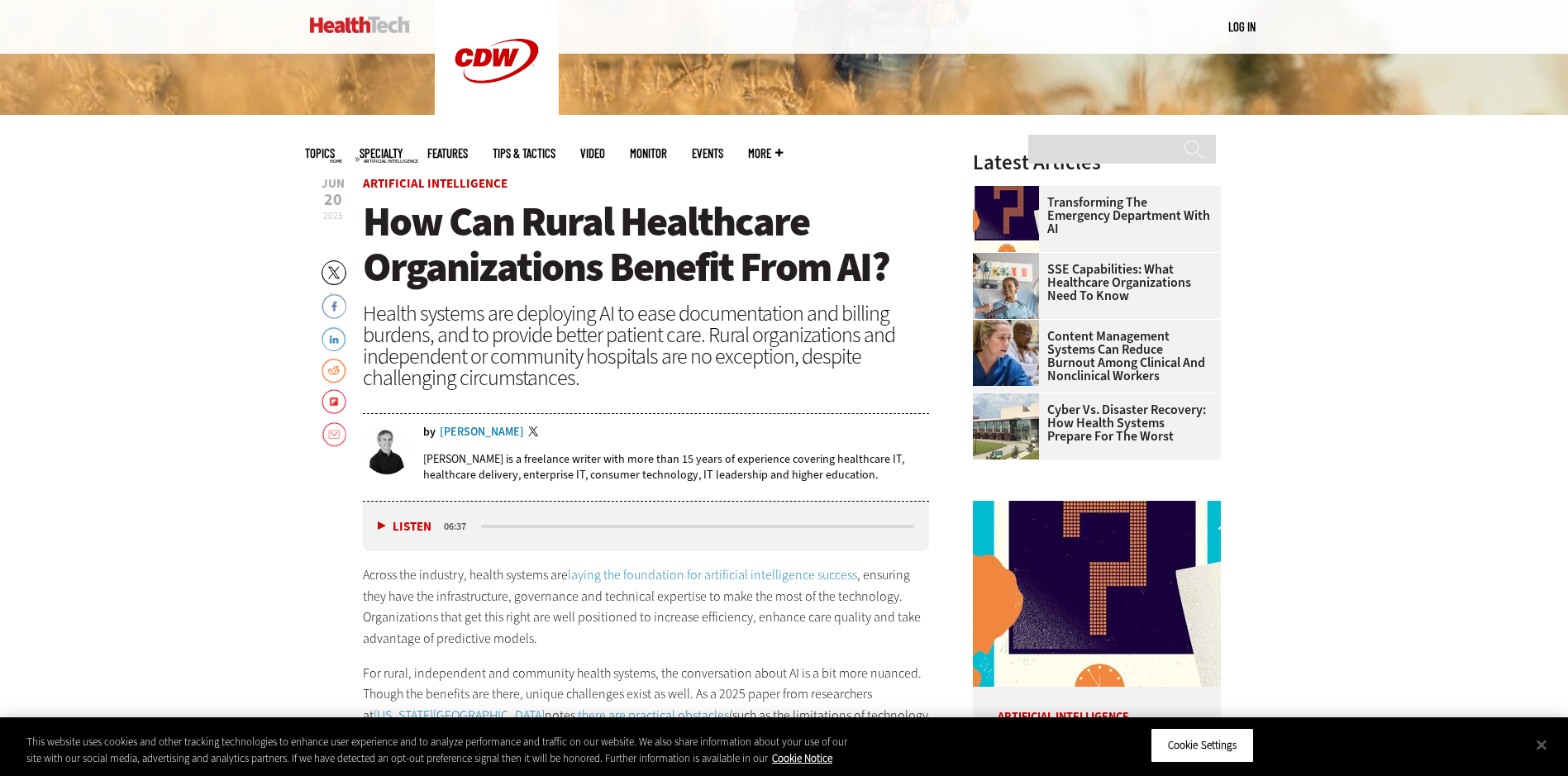
scroll to position [826, 0]
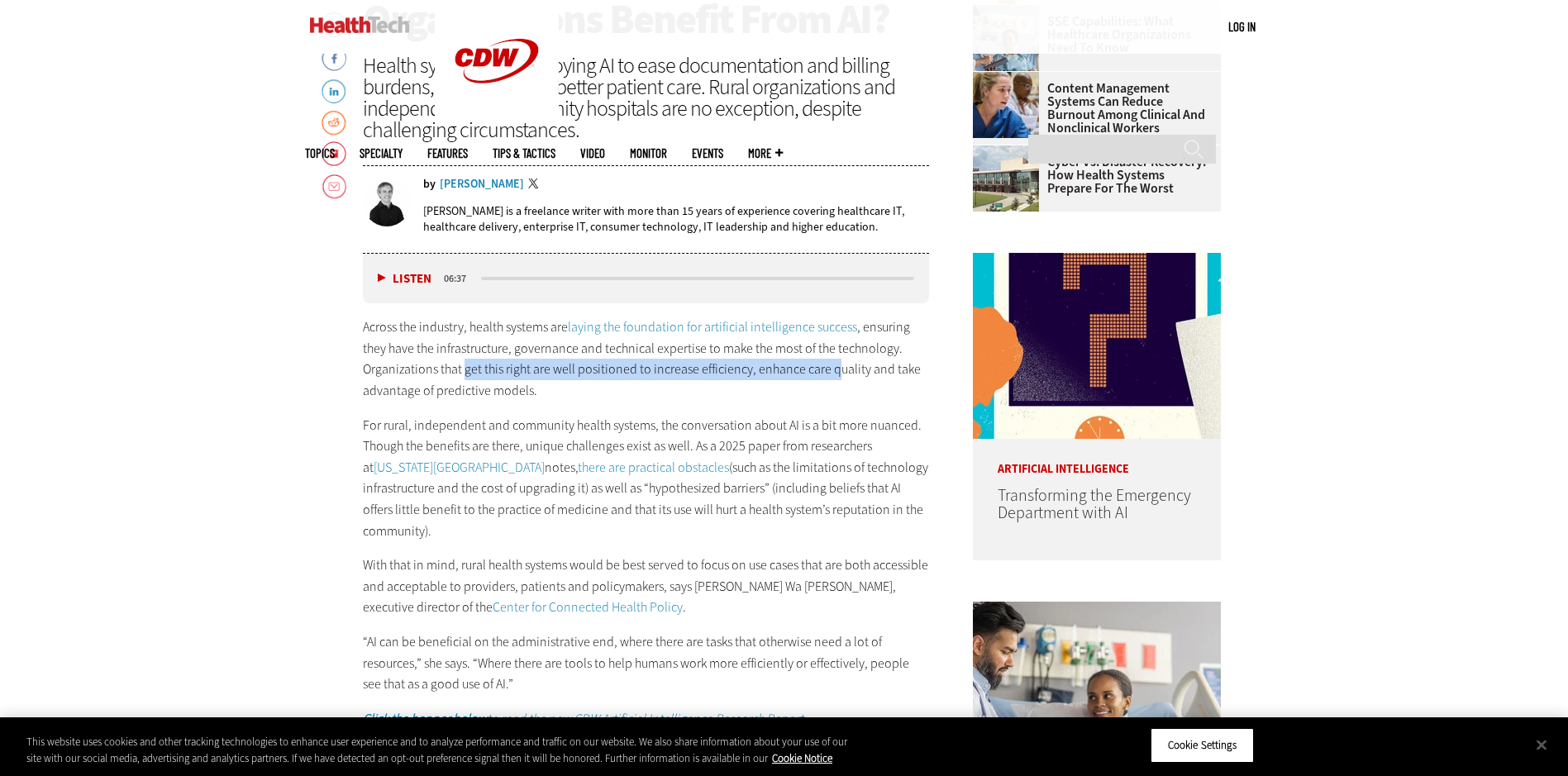
drag, startPoint x: 835, startPoint y: 379, endPoint x: 462, endPoint y: 372, distance: 373.1
click at [462, 372] on p "Across the industry, health systems are laying the foundation for artificial in…" at bounding box center [646, 359] width 567 height 85
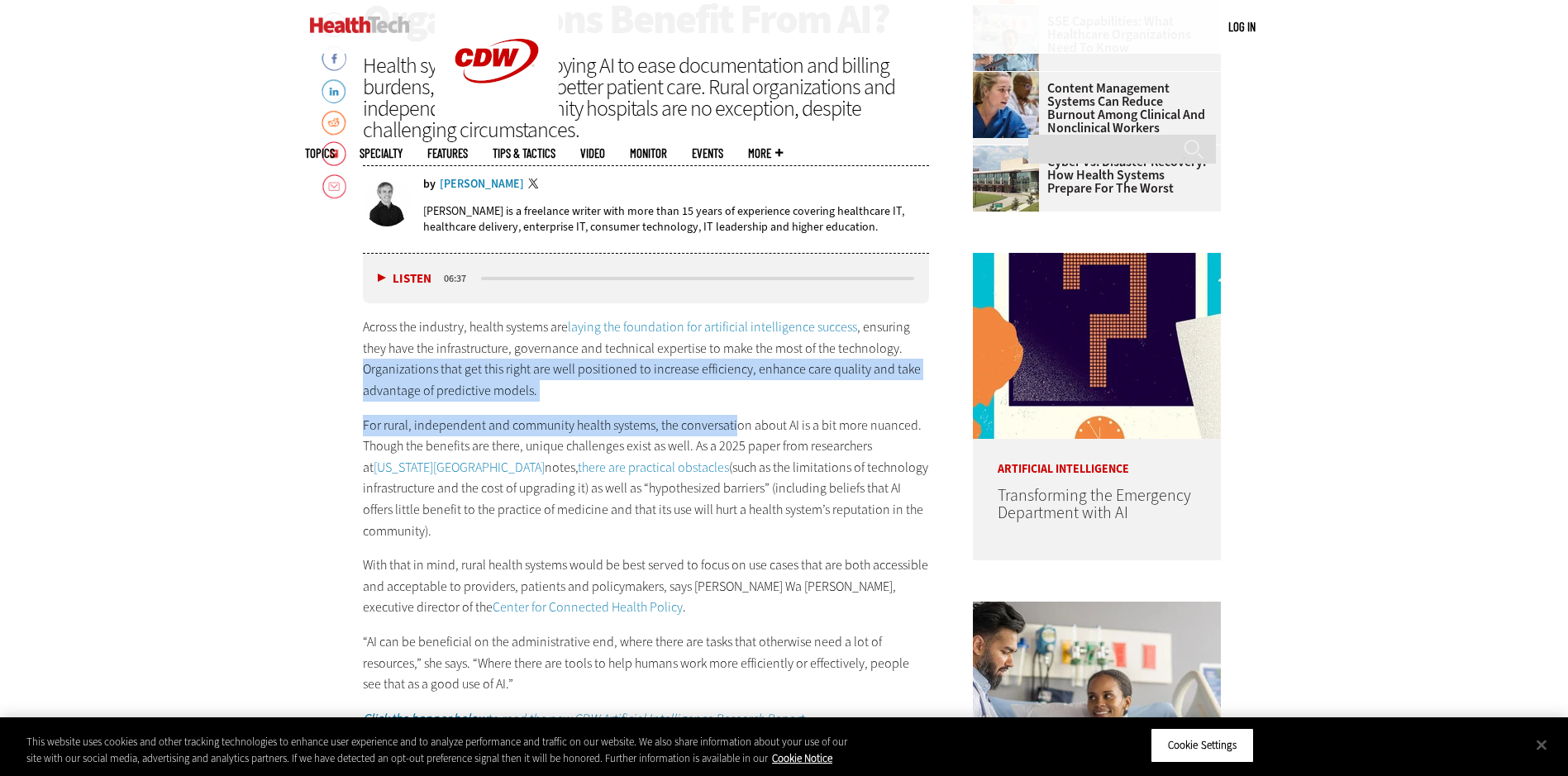
drag, startPoint x: 405, startPoint y: 395, endPoint x: 726, endPoint y: 409, distance: 321.3
drag, startPoint x: 726, startPoint y: 409, endPoint x: 708, endPoint y: 395, distance: 22.8
click at [708, 395] on p "Across the industry, health systems are laying the foundation for artificial in…" at bounding box center [646, 359] width 567 height 85
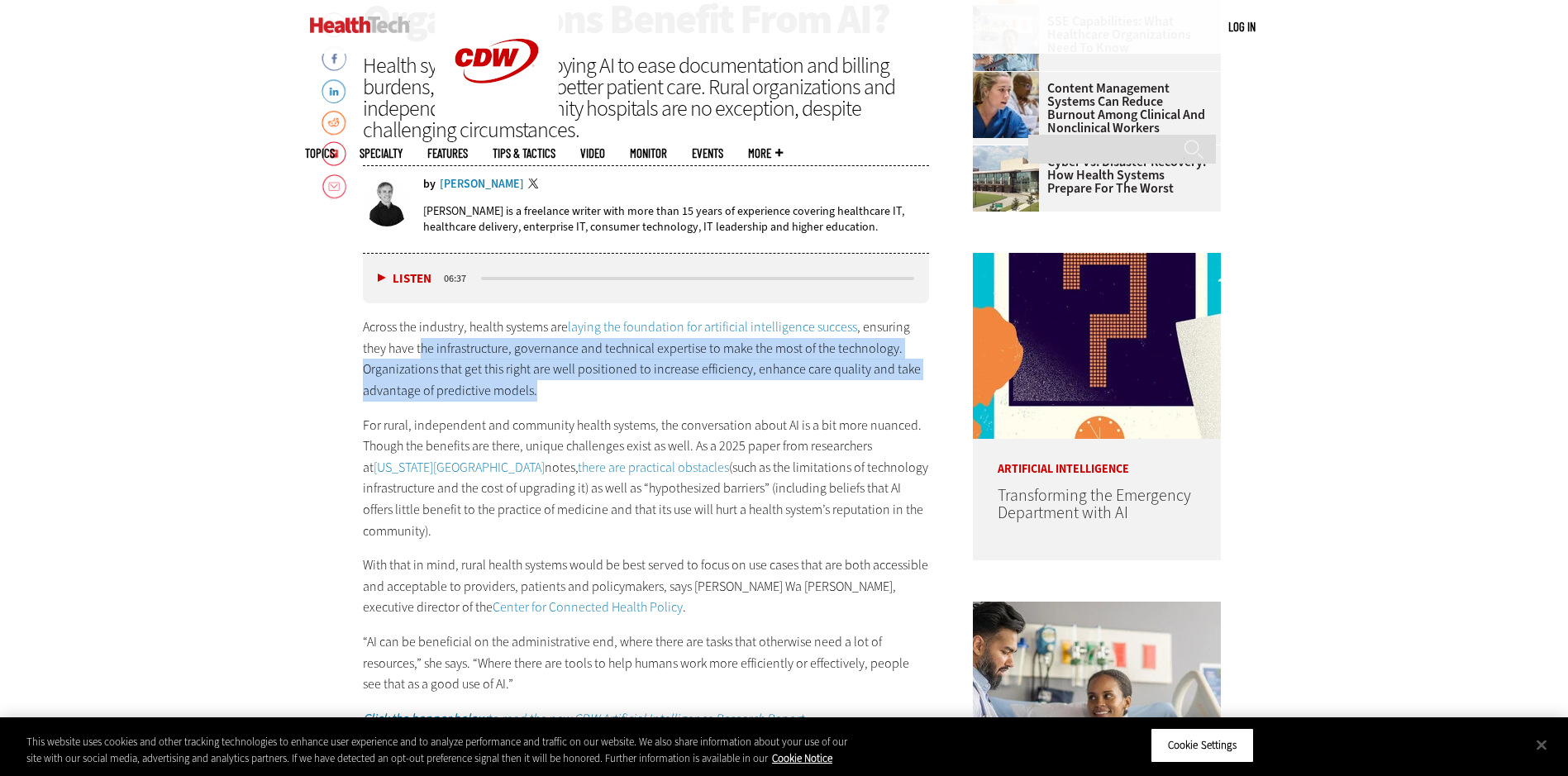
drag, startPoint x: 667, startPoint y: 386, endPoint x: 419, endPoint y: 339, distance: 252.4
click at [419, 339] on p "Across the industry, health systems are laying the foundation for artificial in…" at bounding box center [646, 359] width 567 height 85
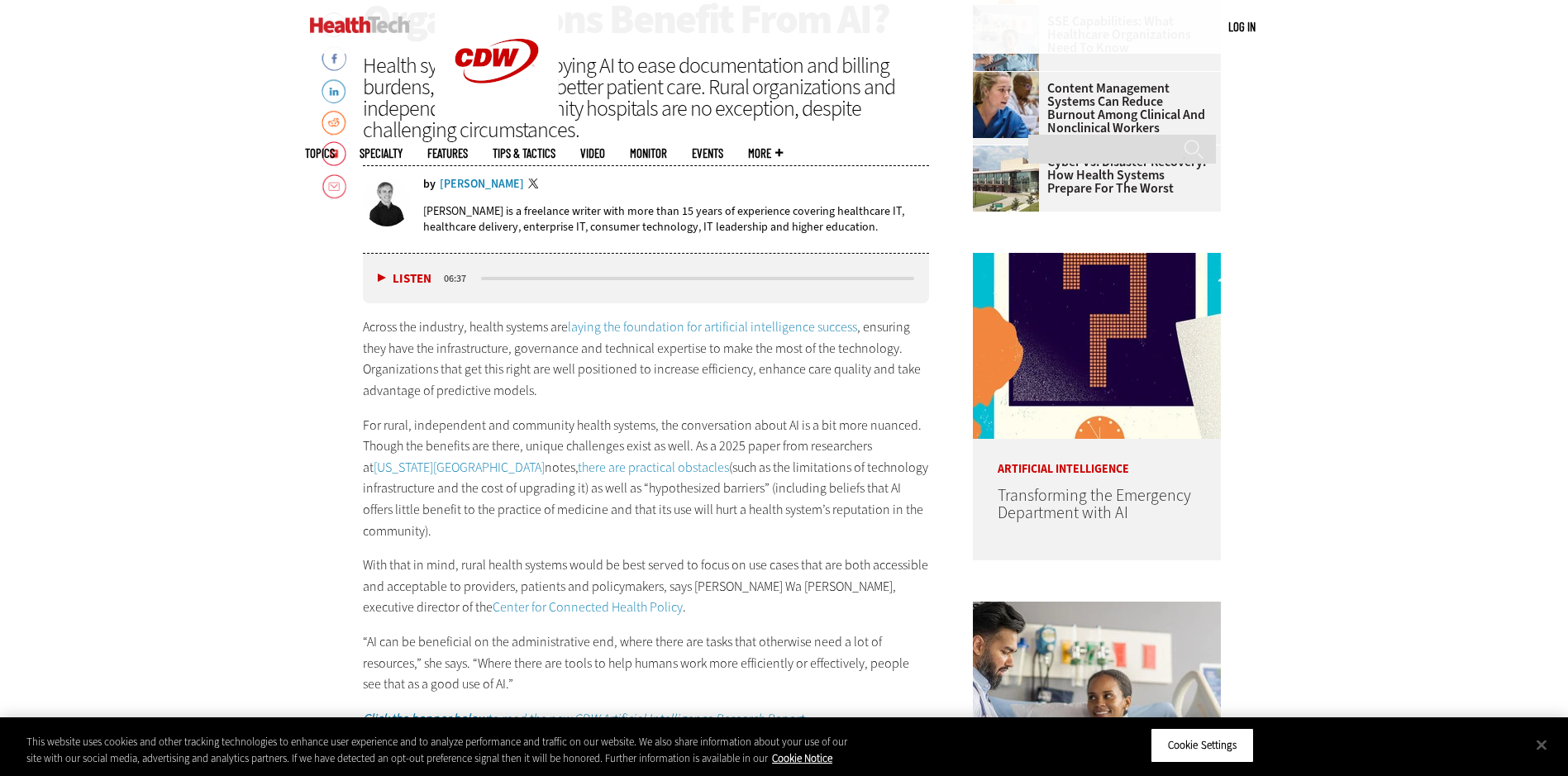
click at [704, 585] on p "With that in mind, rural health systems would be best served to focus on use ca…" at bounding box center [646, 586] width 567 height 64
click at [735, 555] on p "With that in mind, rural health systems would be best served to focus on use ca…" at bounding box center [646, 586] width 567 height 64
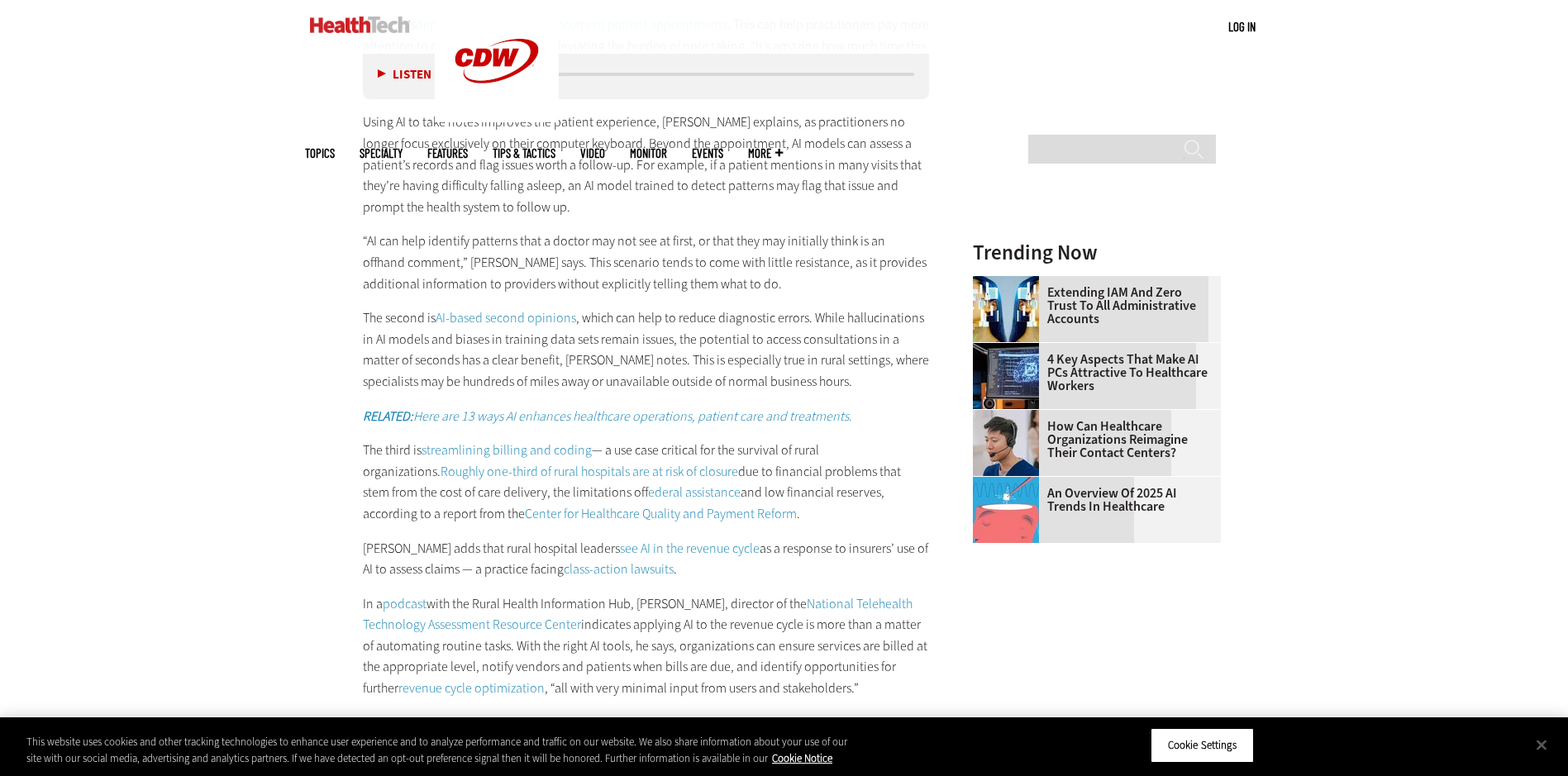
scroll to position [1902, 0]
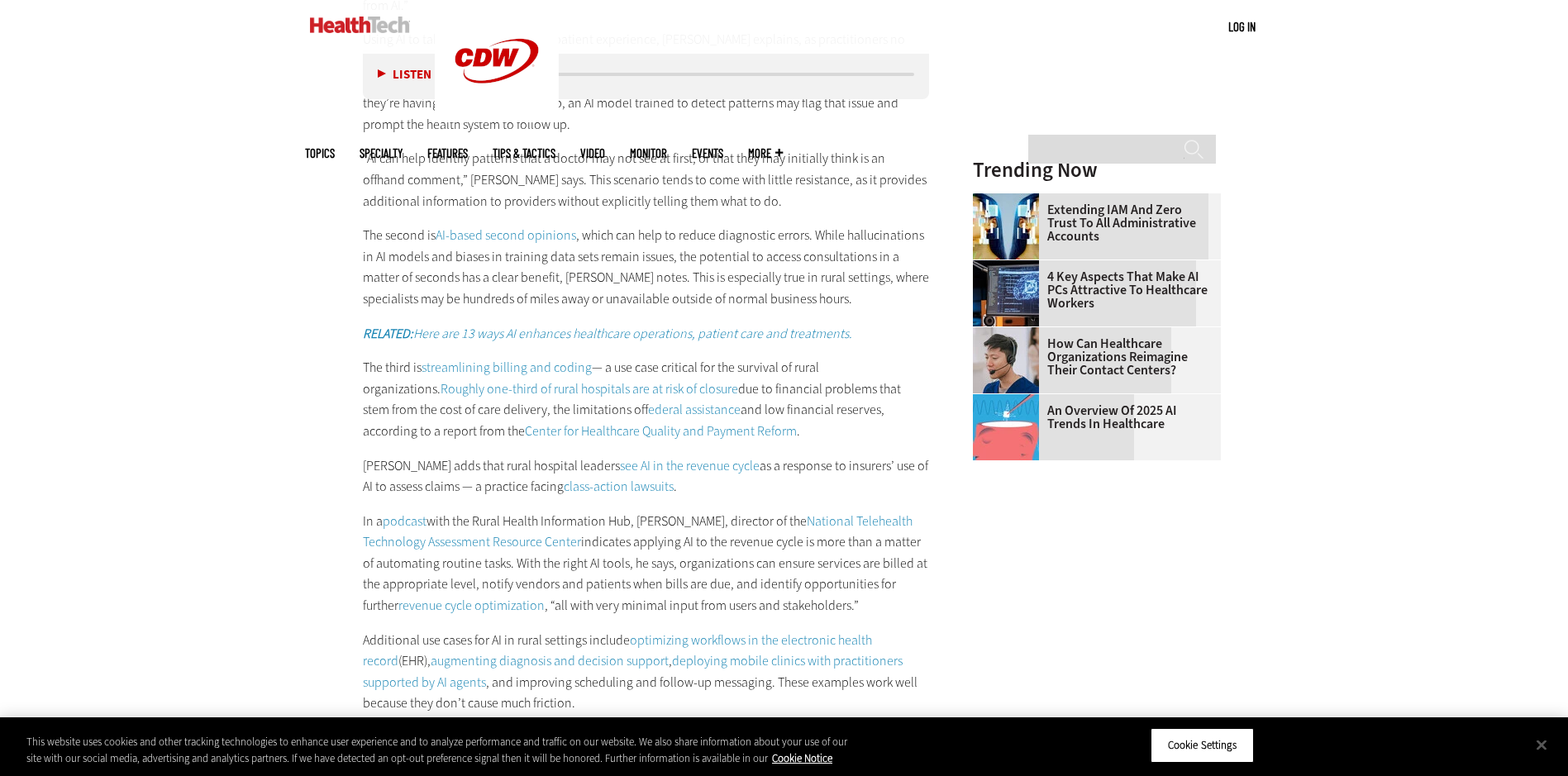
drag, startPoint x: 1468, startPoint y: 354, endPoint x: 1507, endPoint y: 343, distance: 40.5
click at [1471, 354] on div "Become an Insider Sign up [DATE] to receive premium content! Sign Up MENU Log i…" at bounding box center [784, 212] width 1568 height 4229
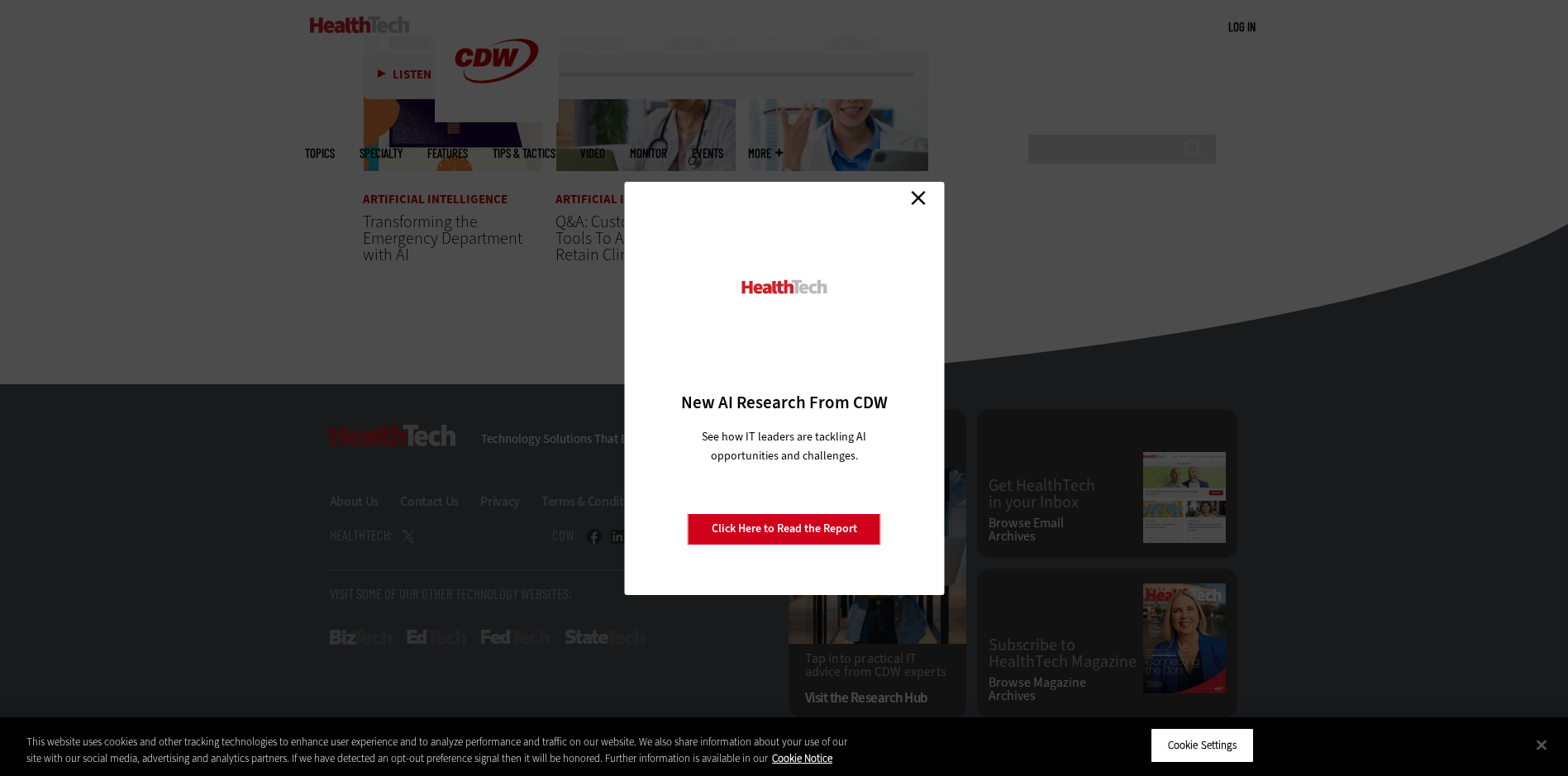
drag, startPoint x: 895, startPoint y: 201, endPoint x: 912, endPoint y: 198, distance: 17.3
click at [895, 201] on div "Close New AI Research From CDW See how IT leaders are tackling AI opportunities…" at bounding box center [784, 388] width 320 height 414
click at [923, 191] on link "Close" at bounding box center [919, 199] width 25 height 25
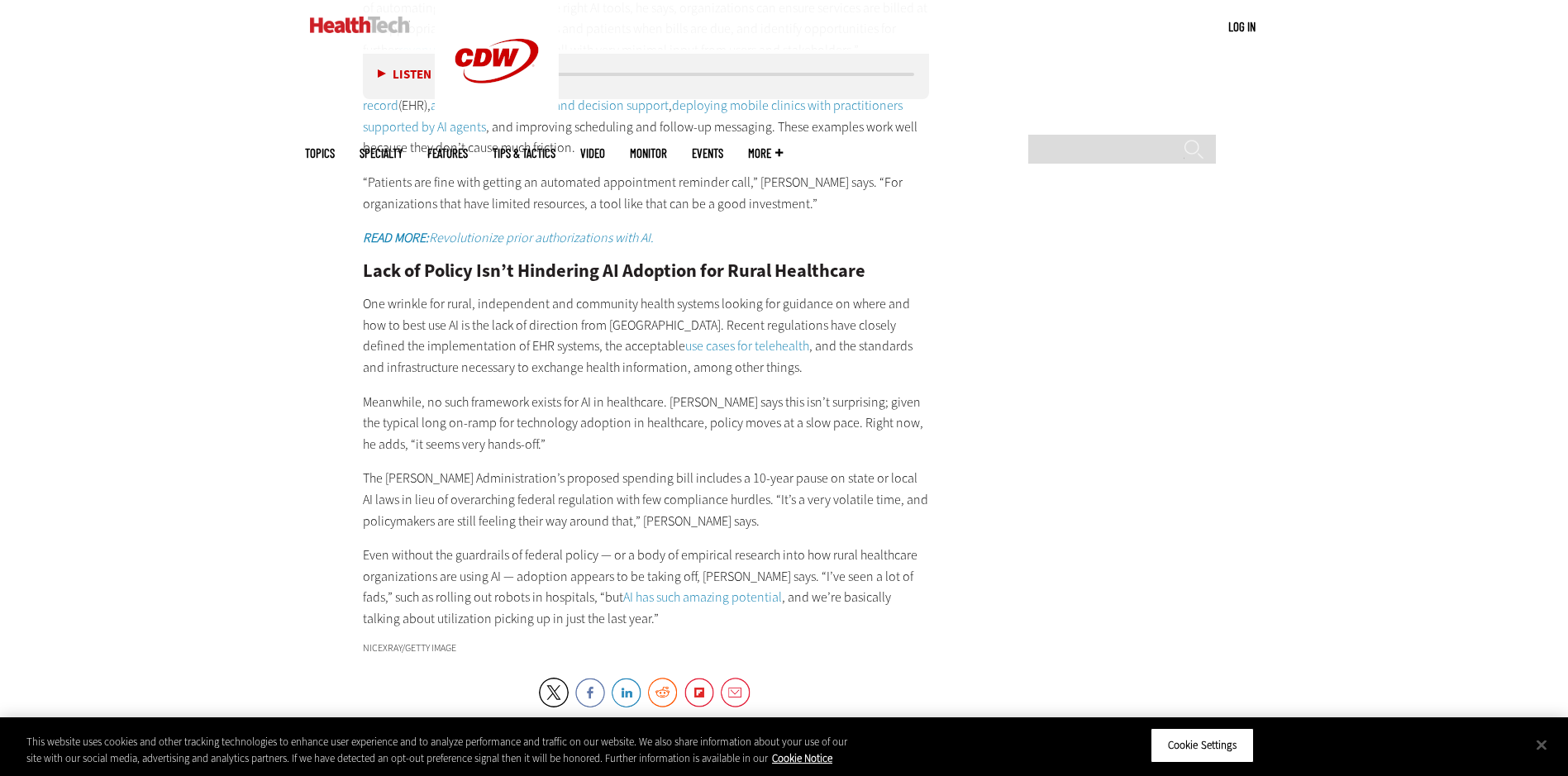
scroll to position [2452, 0]
